Goal: Transaction & Acquisition: Purchase product/service

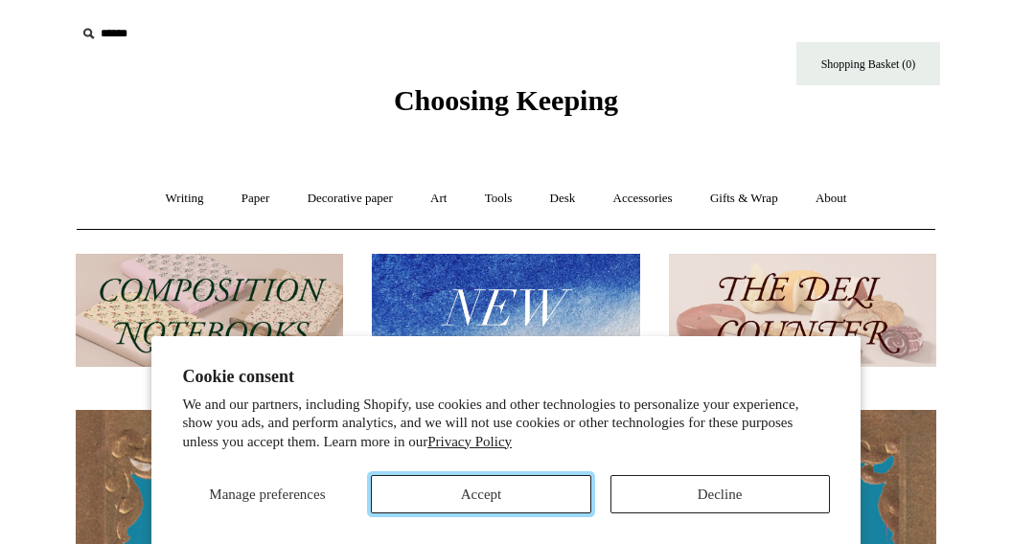
click at [467, 497] on button "Accept" at bounding box center [481, 494] width 220 height 38
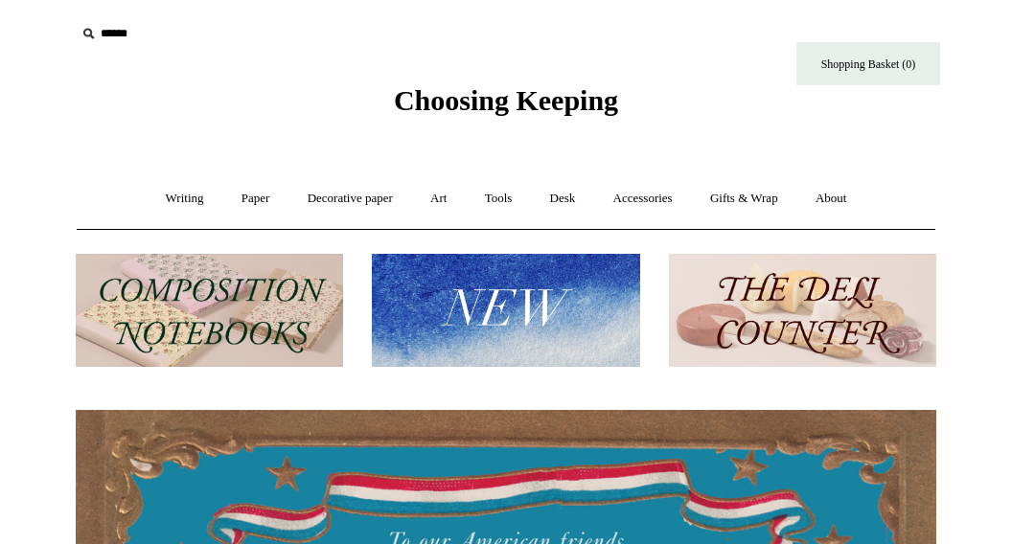
click at [101, 32] on input "text" at bounding box center [194, 33] width 236 height 35
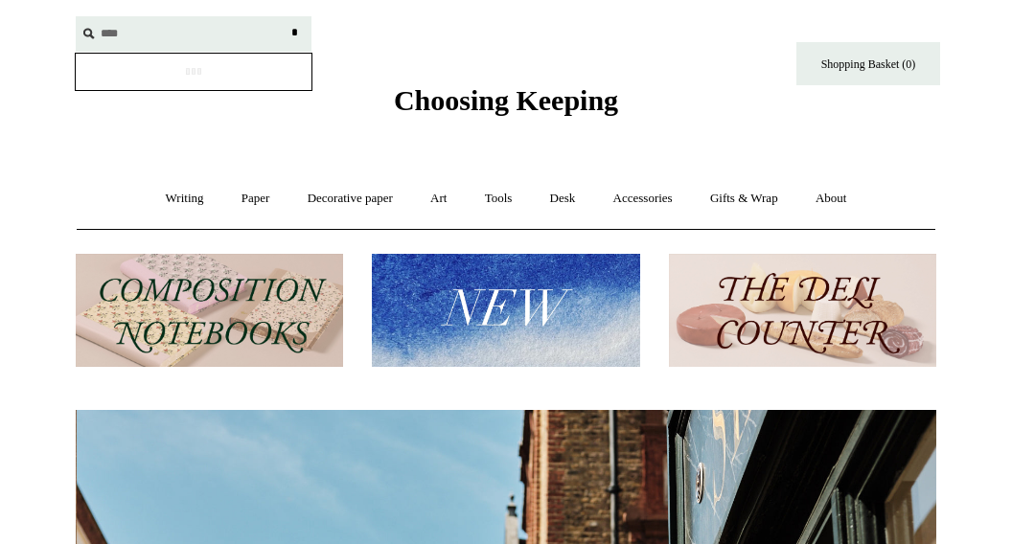
scroll to position [0, 861]
type input "******"
click at [285, 16] on input "*" at bounding box center [294, 33] width 19 height 34
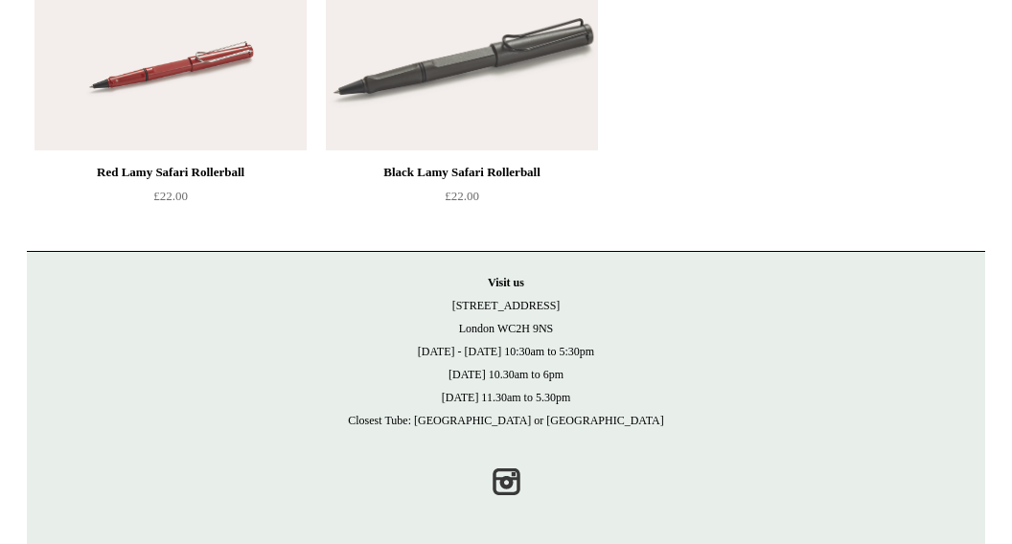
scroll to position [958, 0]
